Goal: Check status: Check status

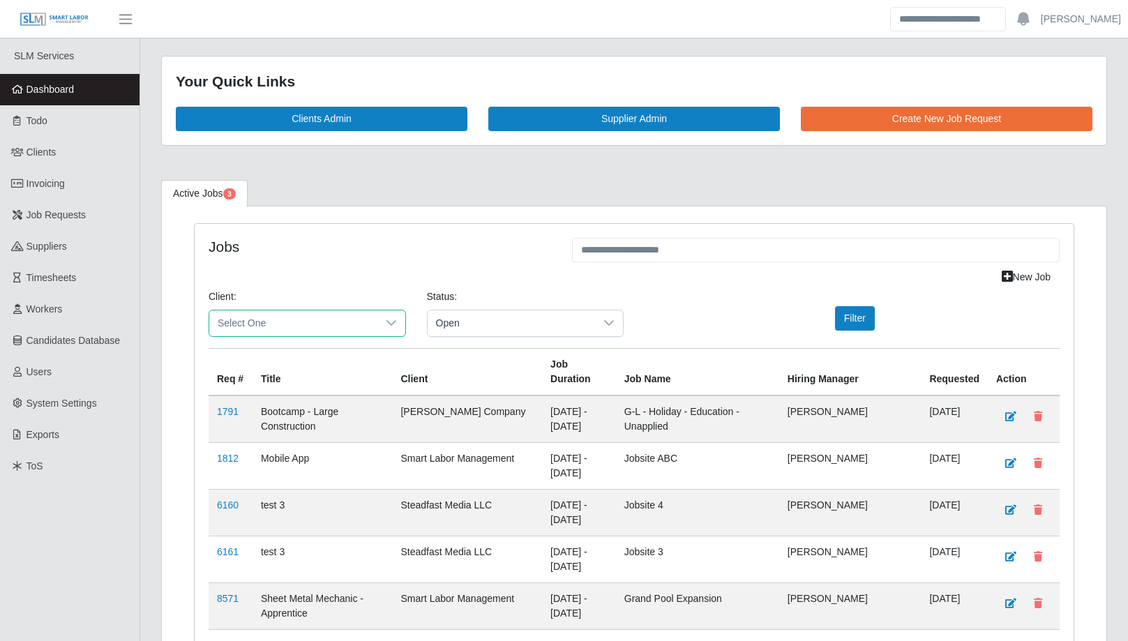
click at [262, 322] on span "Select One" at bounding box center [293, 323] width 168 height 26
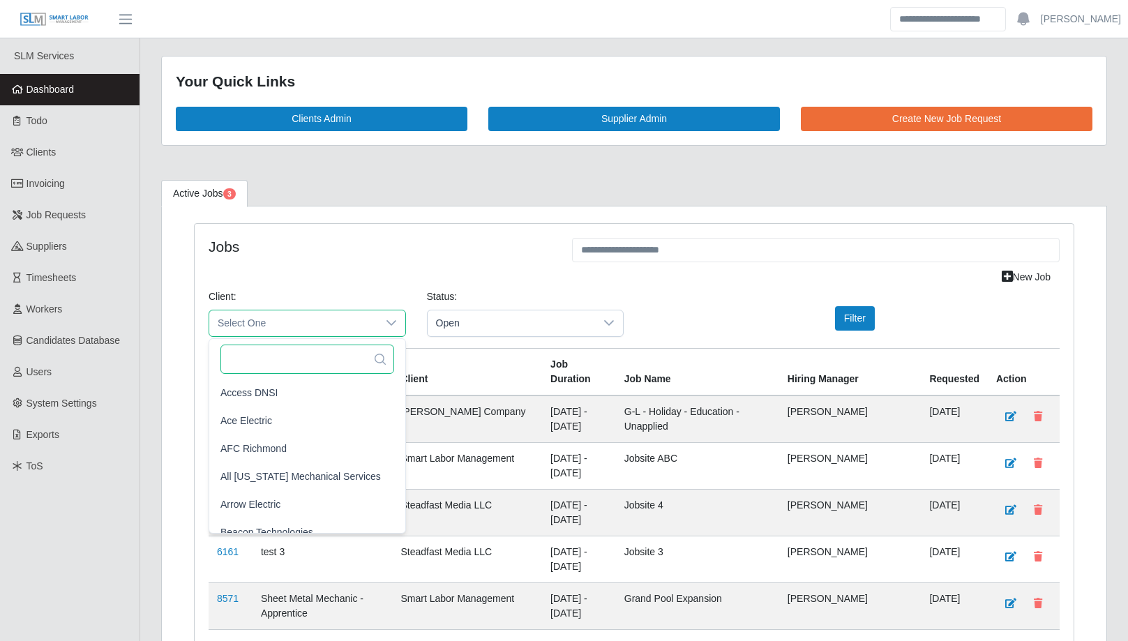
click at [266, 354] on input "text" at bounding box center [307, 359] width 174 height 29
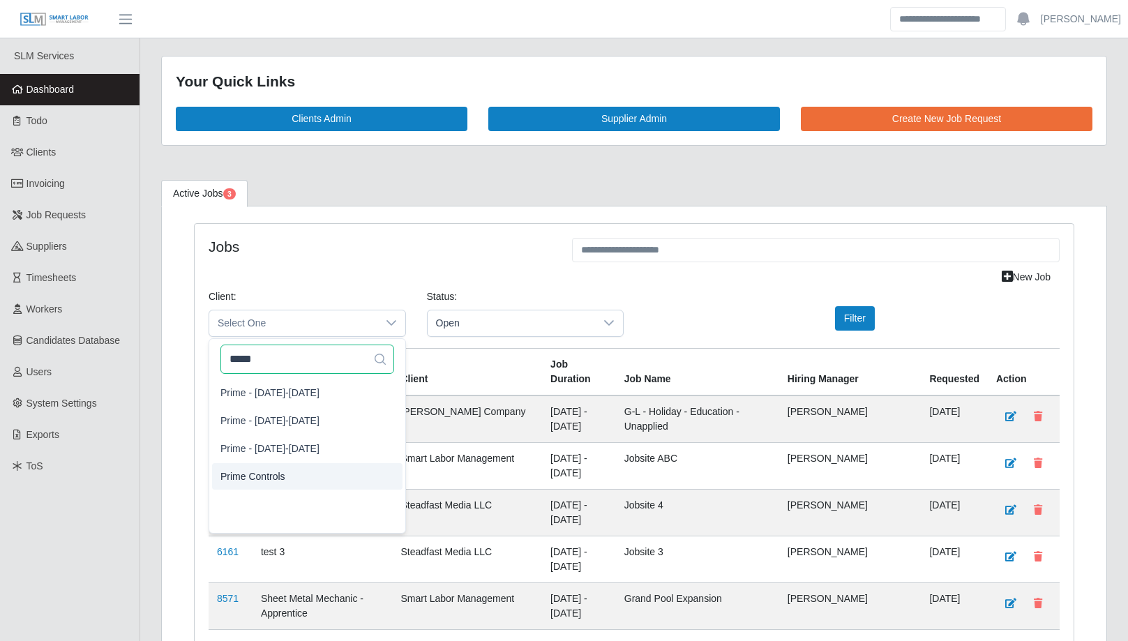
type input "*****"
click at [274, 472] on span "Prime Controls" at bounding box center [252, 476] width 65 height 15
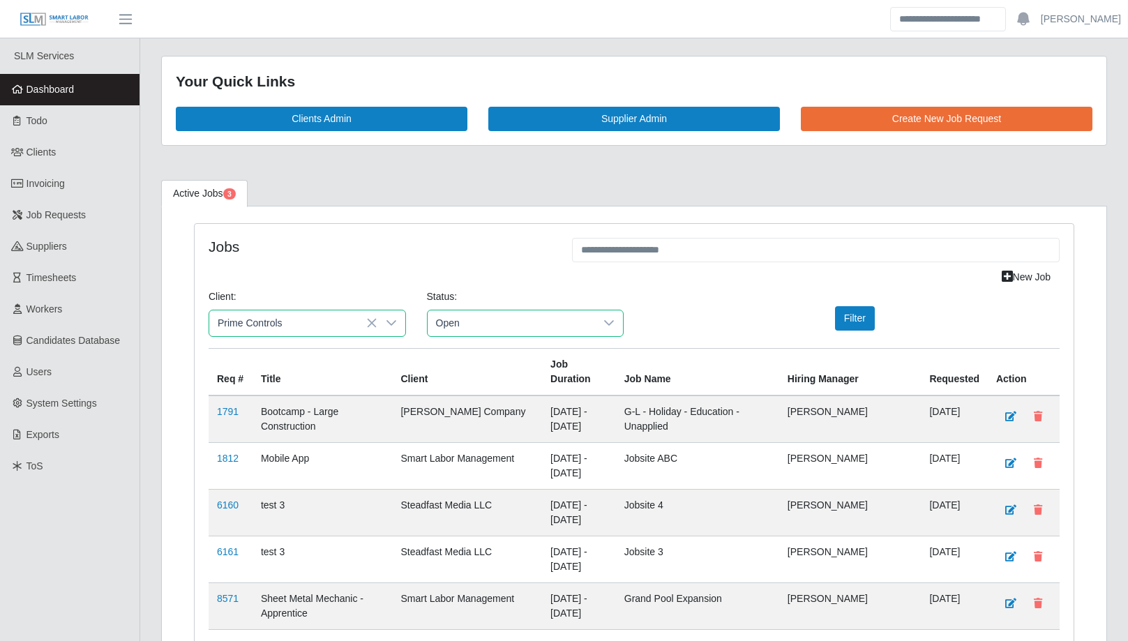
click at [485, 325] on span "Open" at bounding box center [512, 323] width 168 height 26
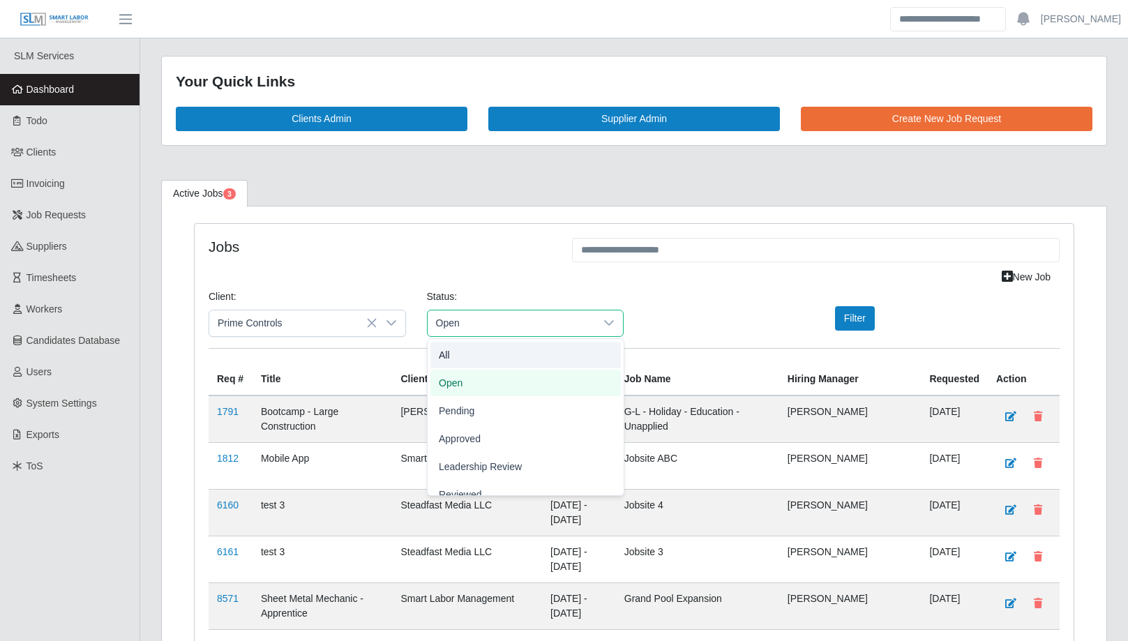
click at [481, 349] on li "All" at bounding box center [525, 355] width 190 height 27
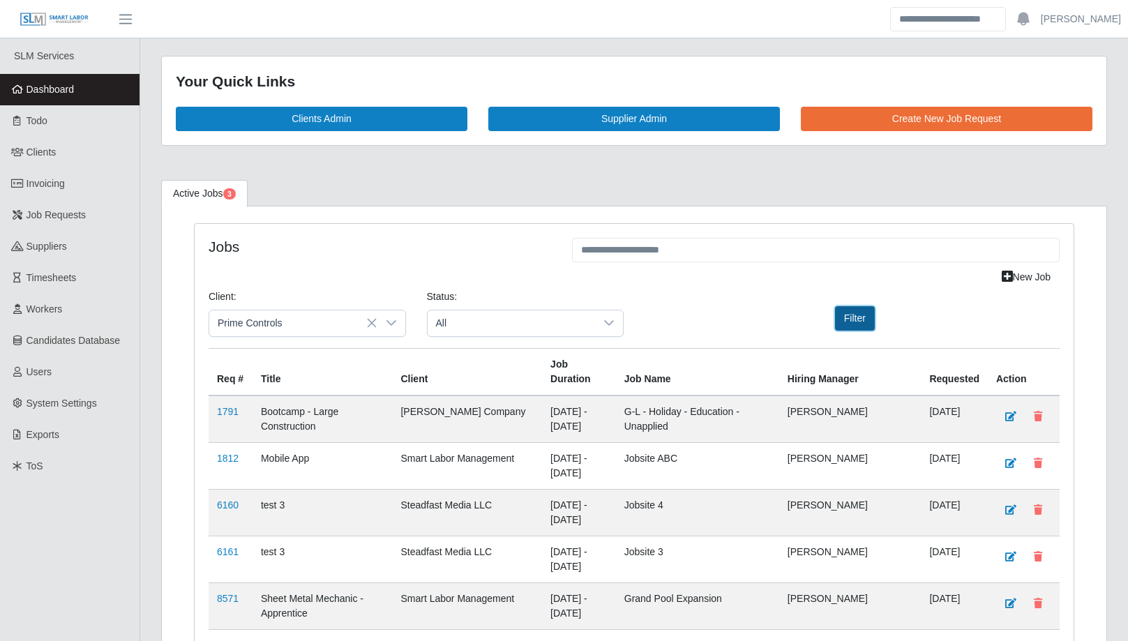
click at [842, 319] on button "Filter" at bounding box center [855, 318] width 40 height 24
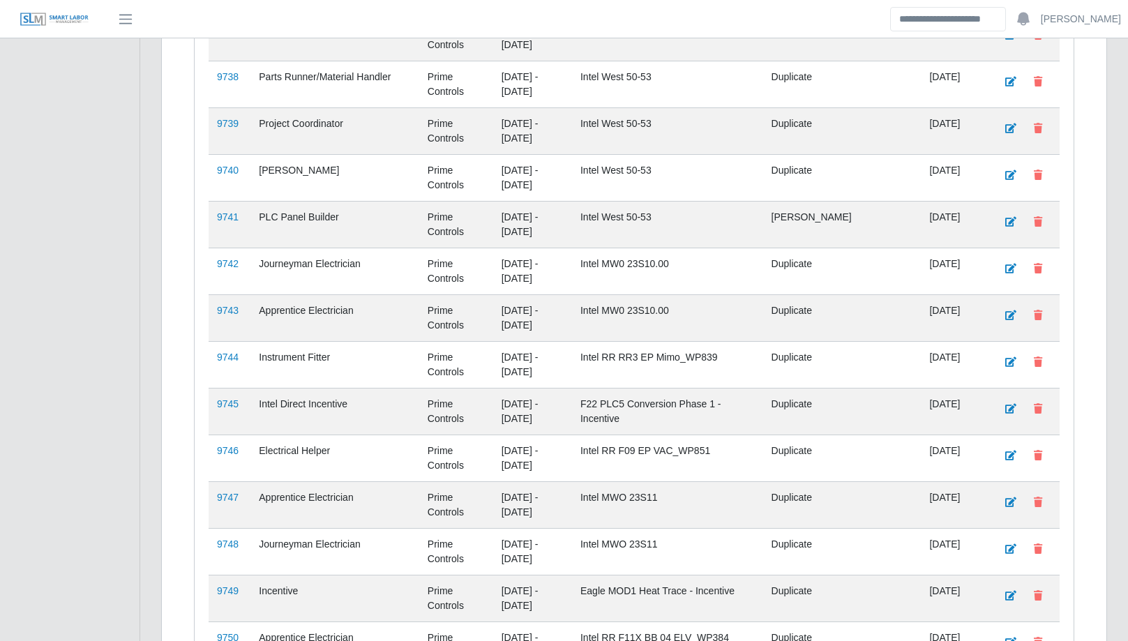
scroll to position [11563, 0]
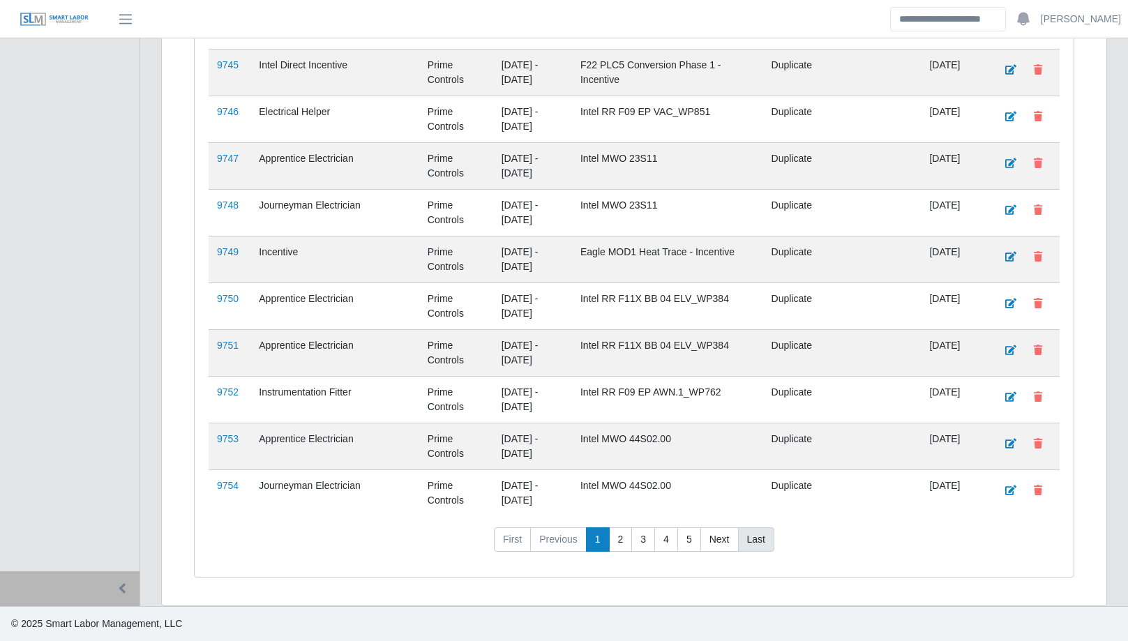
click at [759, 538] on link "Last" at bounding box center [756, 539] width 36 height 25
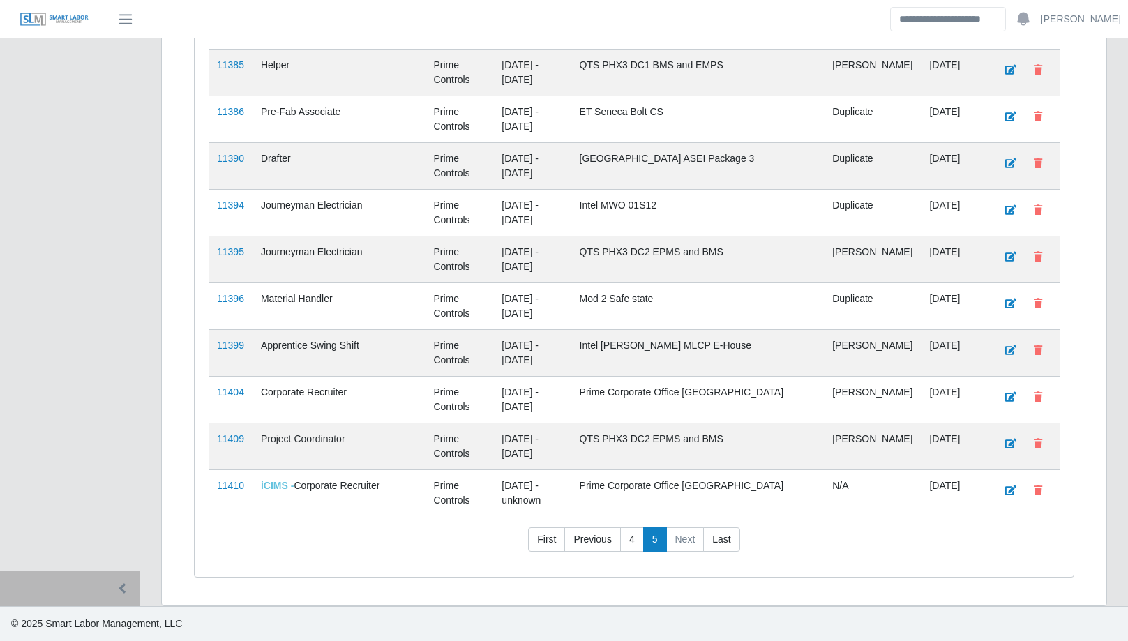
scroll to position [11376, 0]
